Goal: Entertainment & Leisure: Consume media (video, audio)

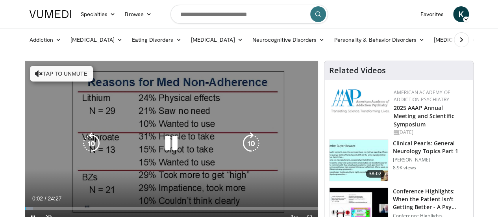
click at [30, 73] on button "Tap to unmute" at bounding box center [61, 74] width 63 height 16
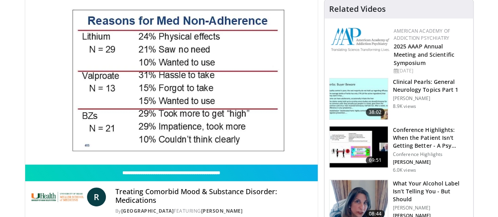
scroll to position [68, 0]
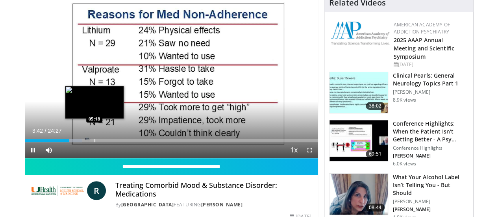
click at [74, 142] on div "Loaded : 19.61% 03:42 05:18" at bounding box center [171, 140] width 293 height 3
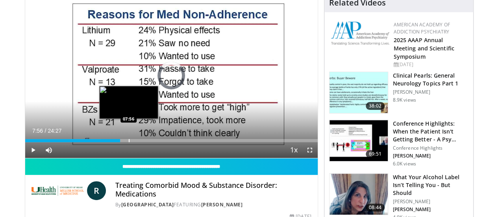
click at [129, 142] on div "Progress Bar" at bounding box center [129, 140] width 1 height 3
